Goal: Task Accomplishment & Management: Manage account settings

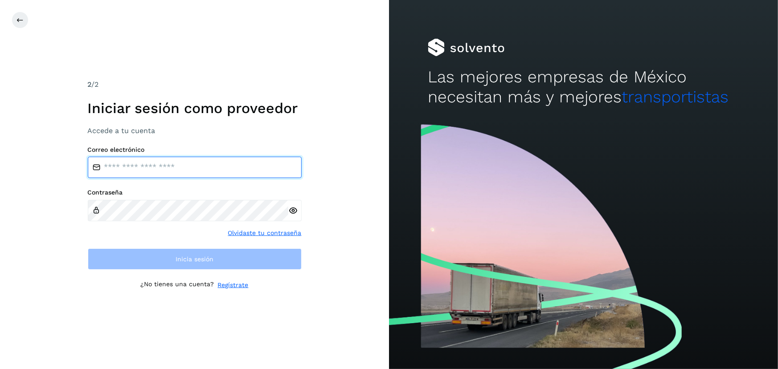
click at [147, 169] on input "email" at bounding box center [195, 167] width 214 height 21
type input "**********"
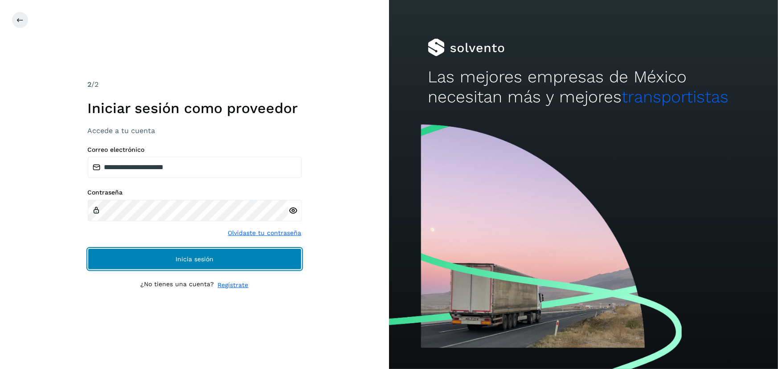
click at [208, 254] on button "Inicia sesión" at bounding box center [195, 259] width 214 height 21
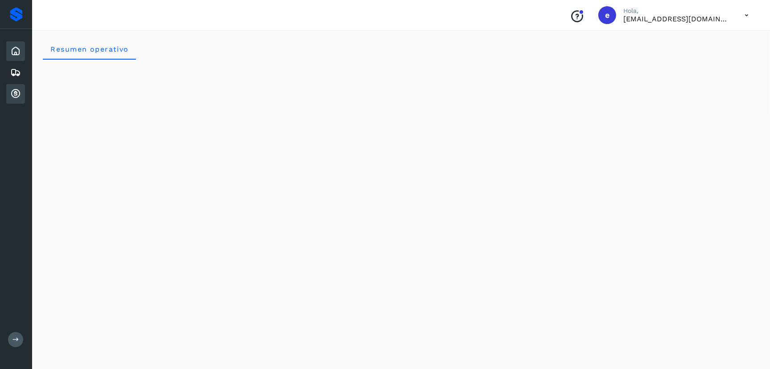
click at [11, 89] on icon at bounding box center [15, 94] width 11 height 11
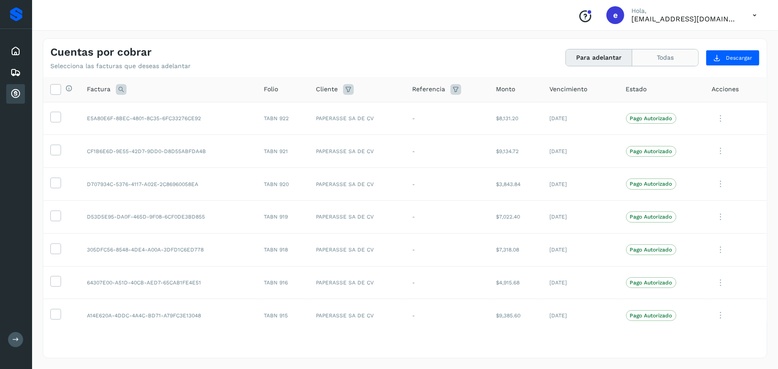
click at [655, 58] on button "Todas" at bounding box center [665, 57] width 66 height 16
click at [600, 59] on button "Para adelantar" at bounding box center [599, 57] width 66 height 16
click at [13, 71] on icon at bounding box center [15, 72] width 11 height 11
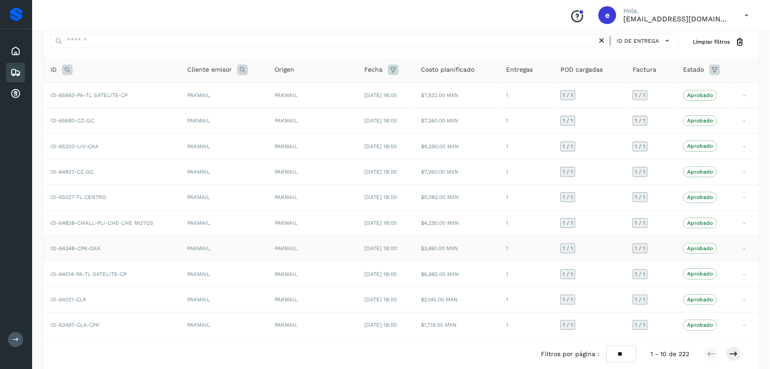
scroll to position [57, 0]
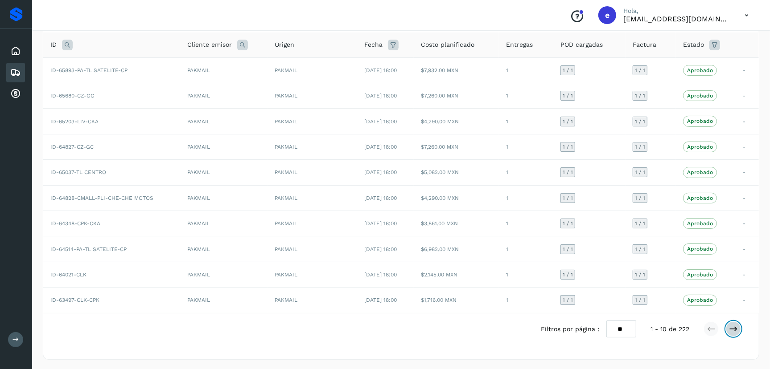
click at [731, 325] on icon at bounding box center [733, 329] width 9 height 9
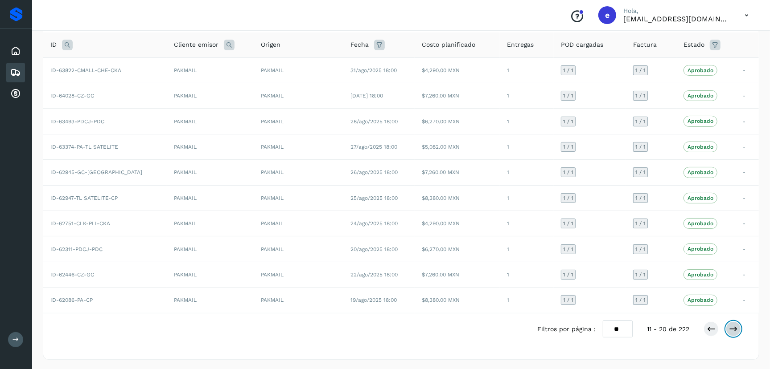
click at [730, 325] on icon at bounding box center [733, 329] width 9 height 9
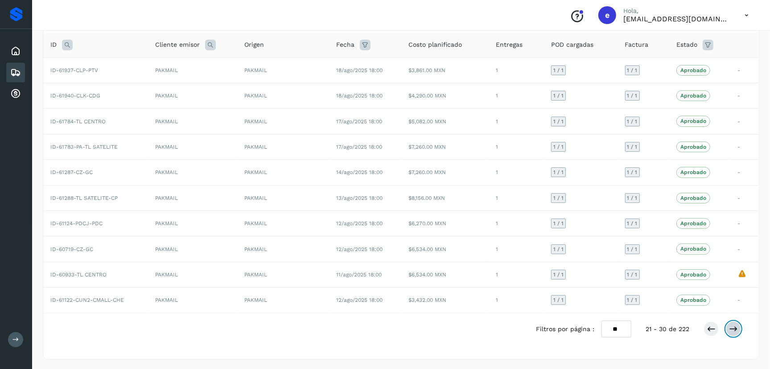
click at [737, 327] on icon at bounding box center [733, 329] width 9 height 9
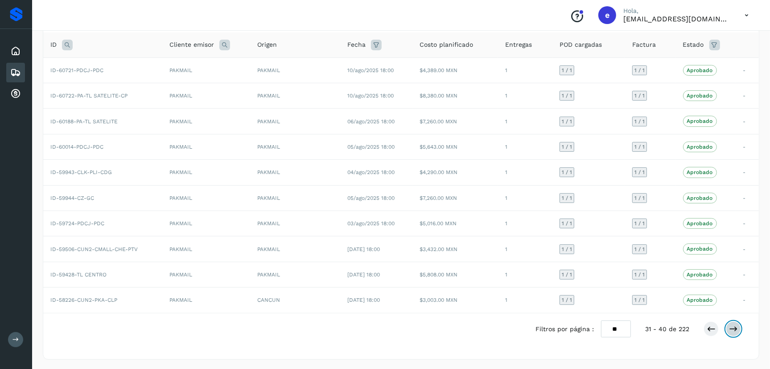
click at [733, 328] on icon at bounding box center [733, 329] width 9 height 9
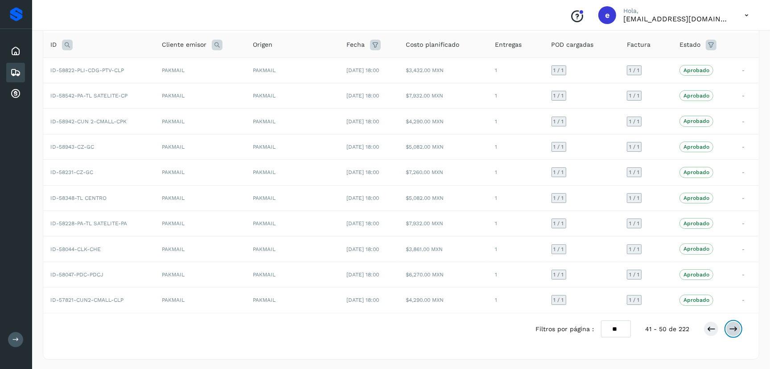
click at [736, 325] on icon at bounding box center [733, 329] width 9 height 9
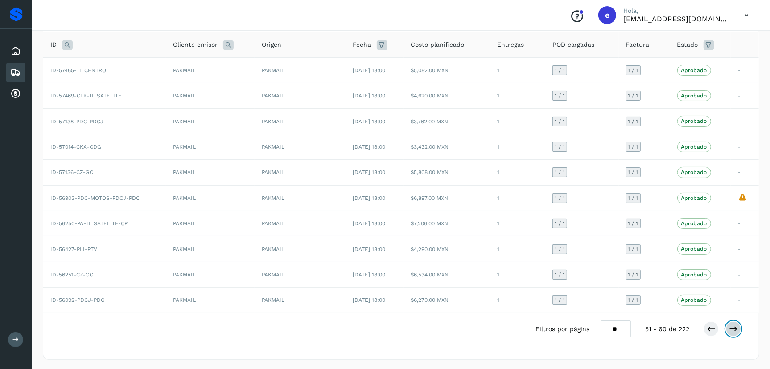
click at [734, 326] on icon at bounding box center [733, 329] width 9 height 9
click at [730, 332] on icon at bounding box center [733, 329] width 9 height 9
click at [729, 327] on icon at bounding box center [733, 329] width 9 height 9
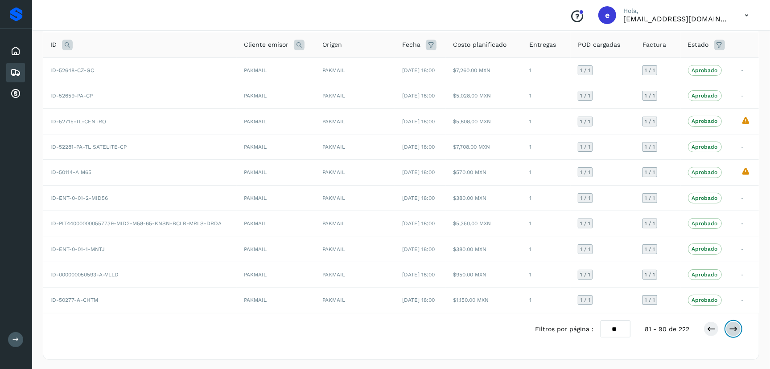
click at [738, 329] on button at bounding box center [732, 329] width 15 height 15
